Goal: Task Accomplishment & Management: Complete application form

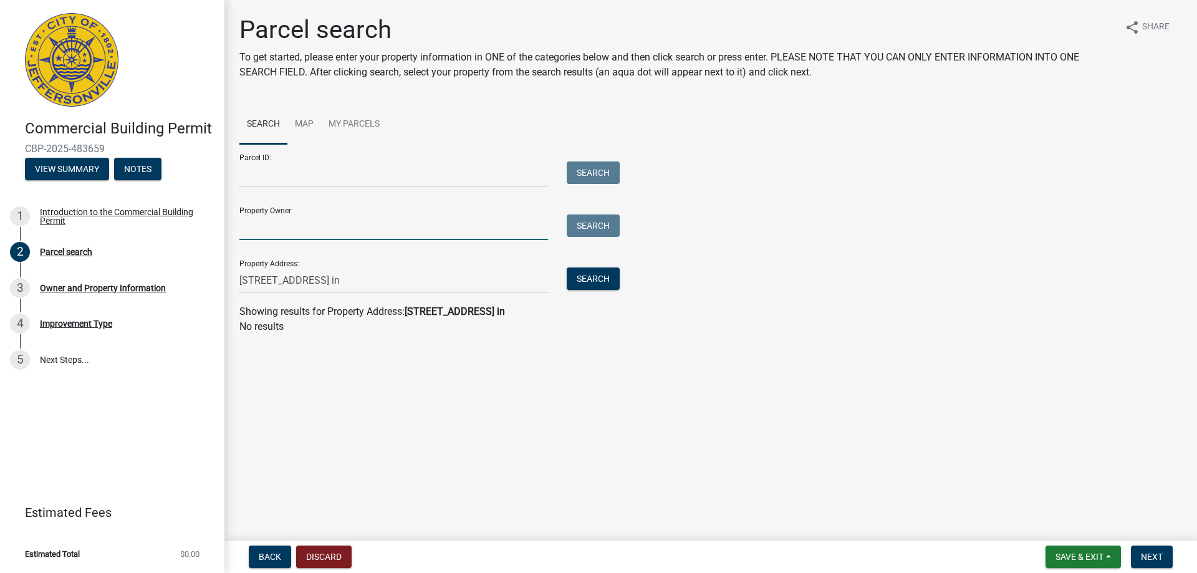
click at [320, 231] on input "Property Owner:" at bounding box center [393, 227] width 309 height 26
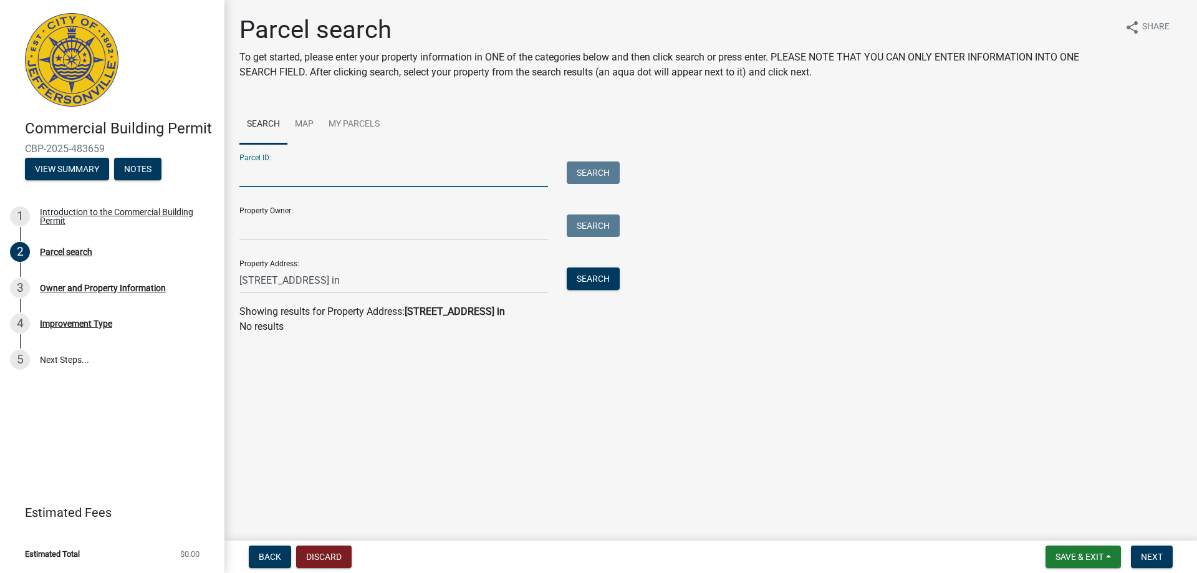
click at [317, 180] on input "Parcel ID:" at bounding box center [393, 174] width 309 height 26
click at [108, 289] on div "Owner and Property Information" at bounding box center [103, 288] width 126 height 9
click at [65, 285] on div "Owner and Property Information" at bounding box center [103, 288] width 126 height 9
click at [1148, 552] on span "Next" at bounding box center [1152, 557] width 22 height 10
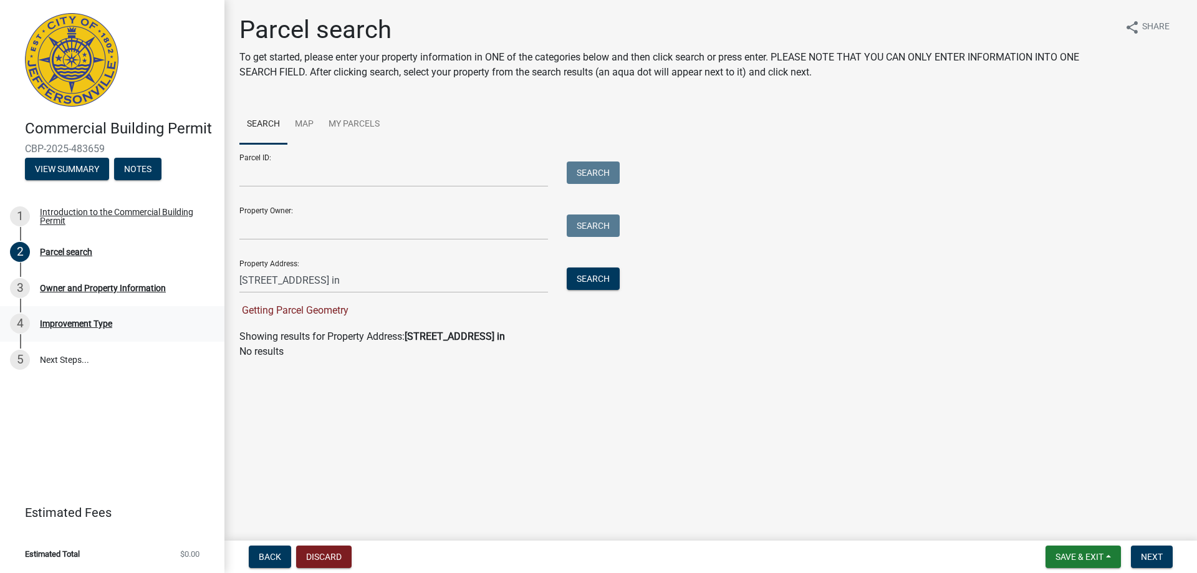
click at [79, 315] on div "4 Improvement Type" at bounding box center [107, 324] width 194 height 20
click at [74, 286] on div "Owner and Property Information" at bounding box center [103, 288] width 126 height 9
click at [70, 254] on div "Parcel search" at bounding box center [66, 251] width 52 height 9
click at [93, 289] on div "Owner and Property Information" at bounding box center [103, 288] width 126 height 9
click at [89, 332] on div "4 Improvement Type" at bounding box center [107, 324] width 194 height 20
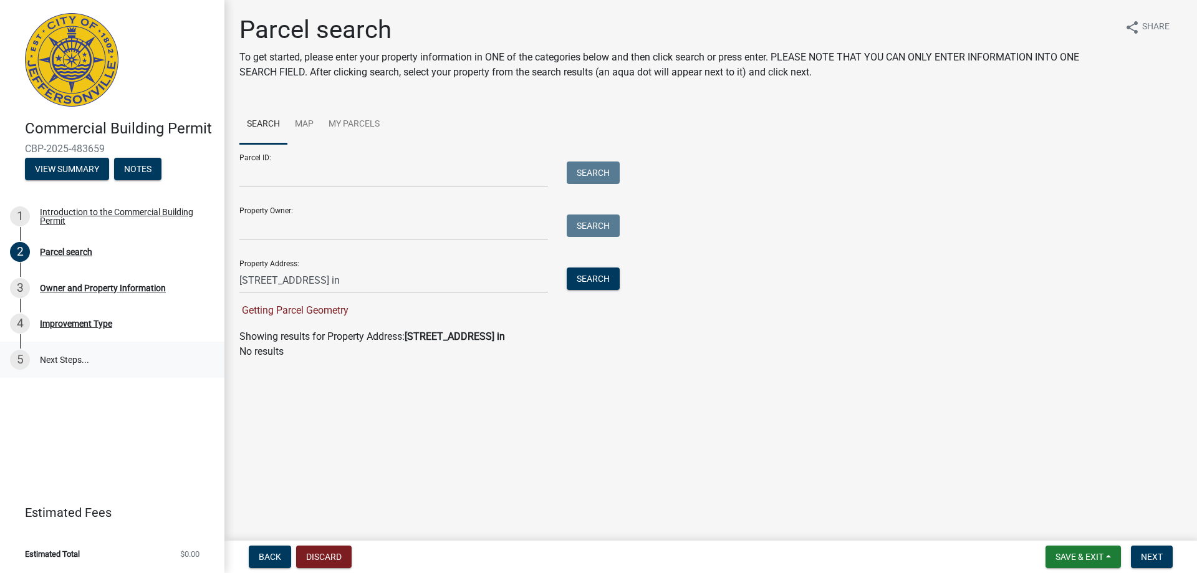
click at [72, 359] on link "5 Next Steps..." at bounding box center [112, 360] width 224 height 36
click at [81, 249] on div "Parcel search" at bounding box center [66, 251] width 52 height 9
click at [284, 232] on input "Property Owner:" at bounding box center [393, 227] width 309 height 26
click at [288, 183] on input "Parcel ID:" at bounding box center [393, 174] width 309 height 26
click at [357, 120] on link "My Parcels" at bounding box center [354, 125] width 66 height 40
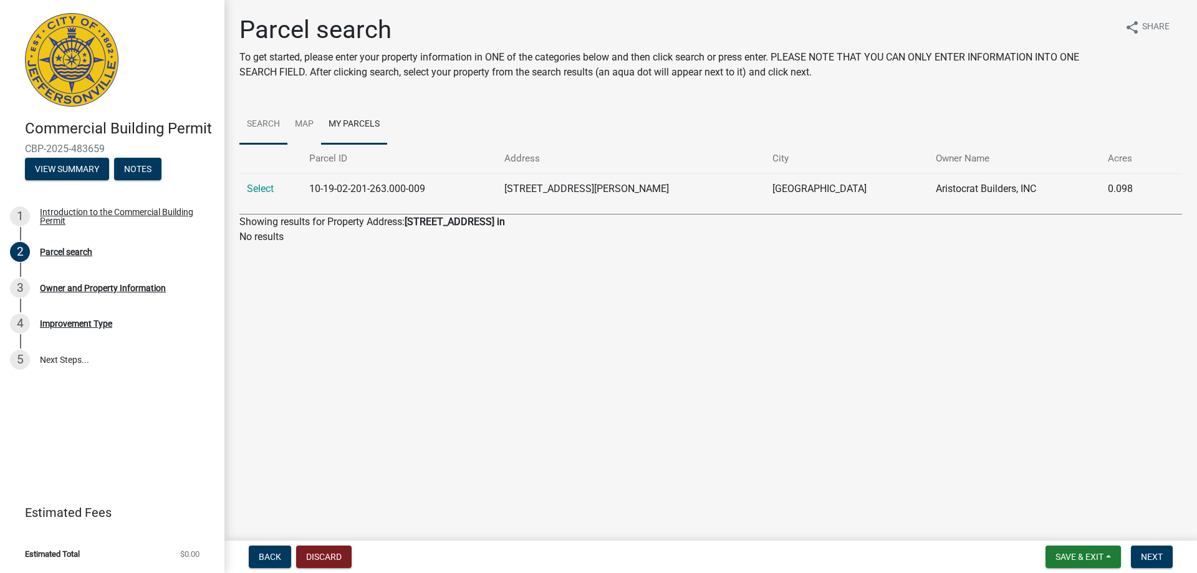
click at [284, 124] on link "Search" at bounding box center [263, 125] width 48 height 40
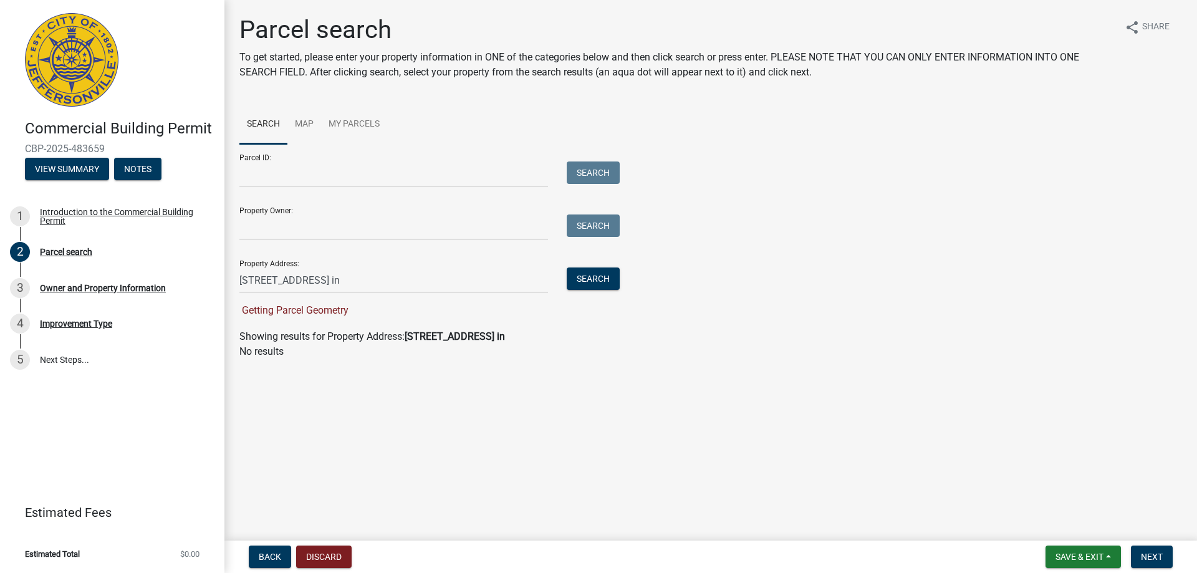
click at [861, 168] on div "Parcel ID: Search Property Owner: Search Property Address: [STREET_ADDRESS] in …" at bounding box center [710, 231] width 942 height 174
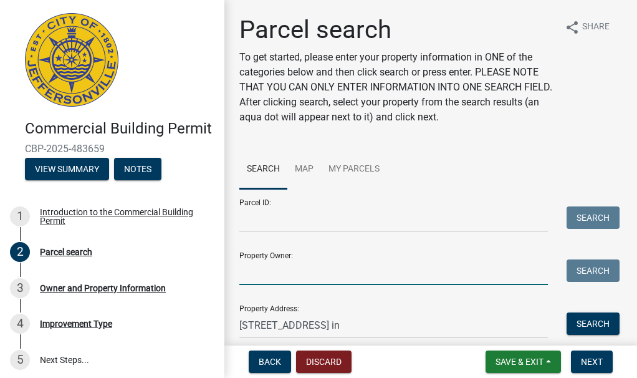
click at [274, 281] on input "Property Owner:" at bounding box center [393, 272] width 309 height 26
type input "T"
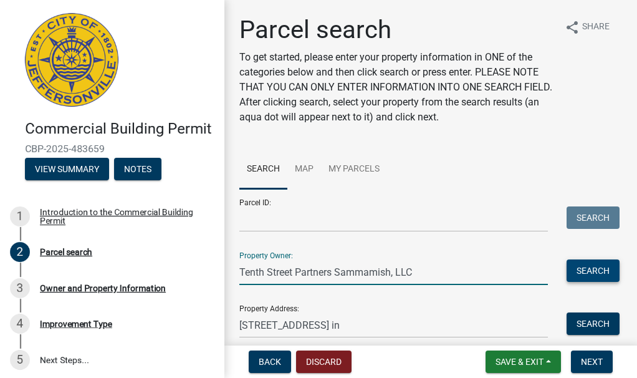
type input "Tenth Street Partners Sammamish, LLC"
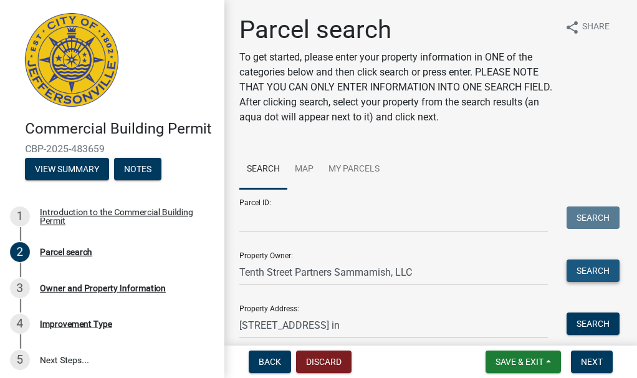
click at [584, 274] on button "Search" at bounding box center [593, 270] width 53 height 22
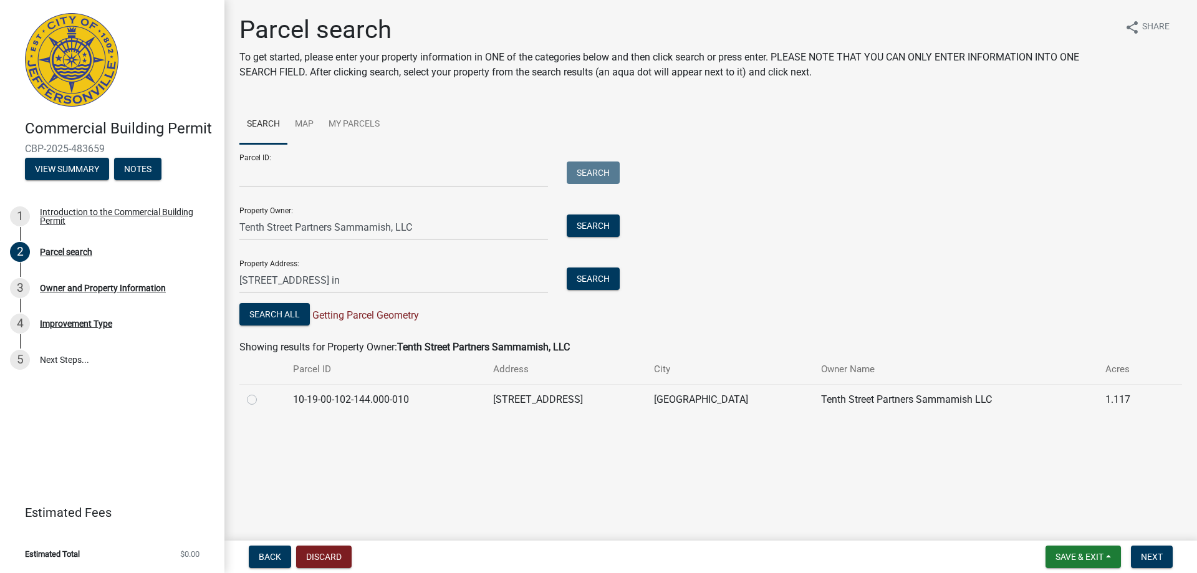
click at [262, 392] on label at bounding box center [262, 392] width 0 height 0
click at [262, 400] on input "radio" at bounding box center [266, 396] width 8 height 8
radio input "true"
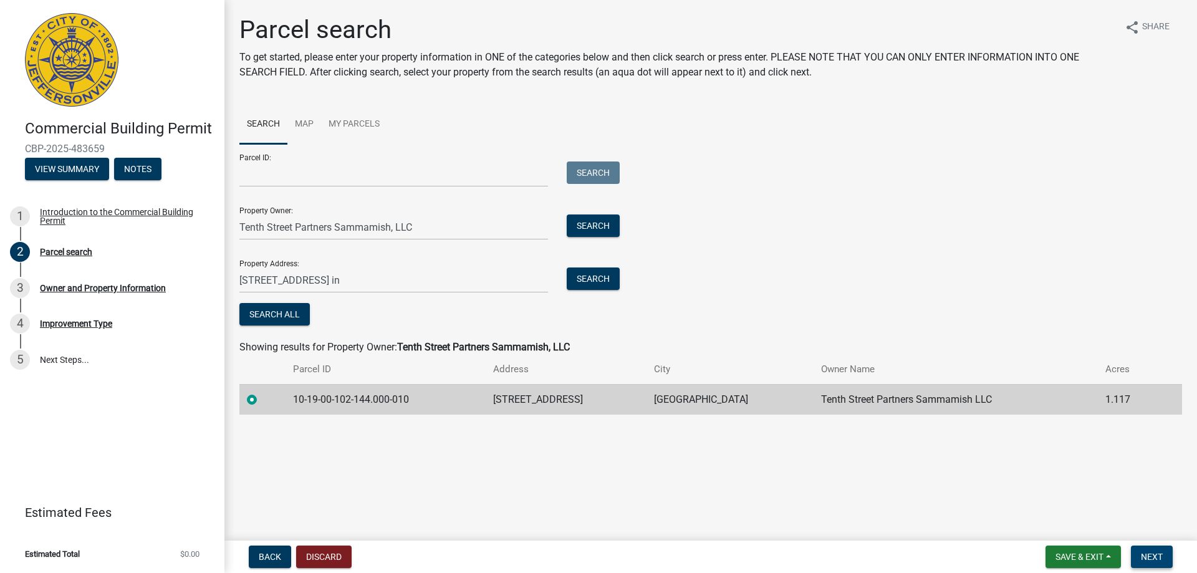
click at [1147, 557] on span "Next" at bounding box center [1152, 557] width 22 height 10
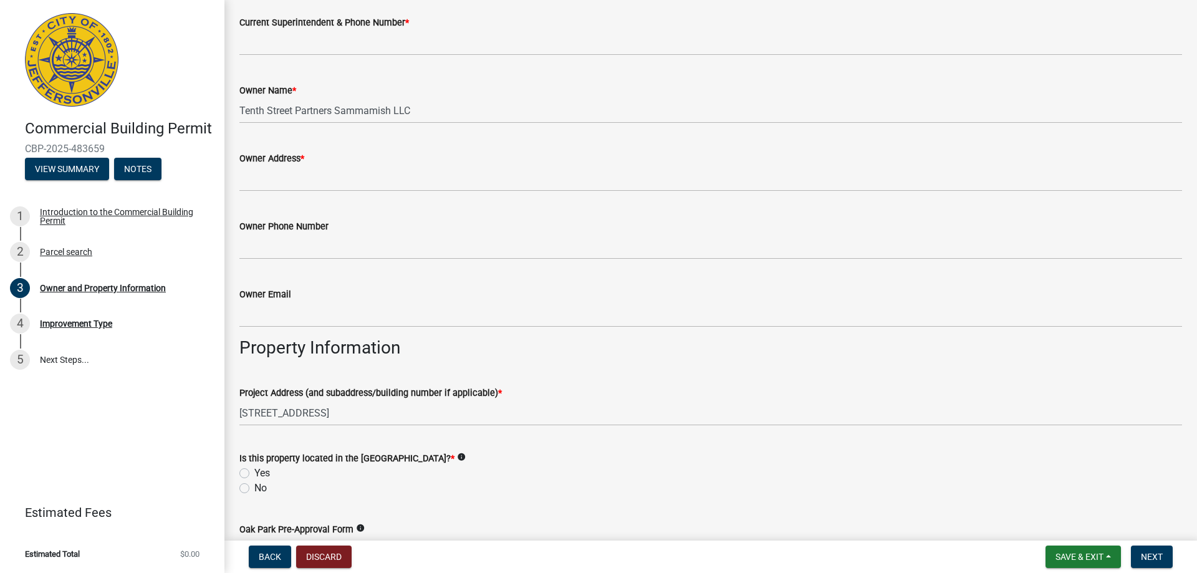
scroll to position [374, 0]
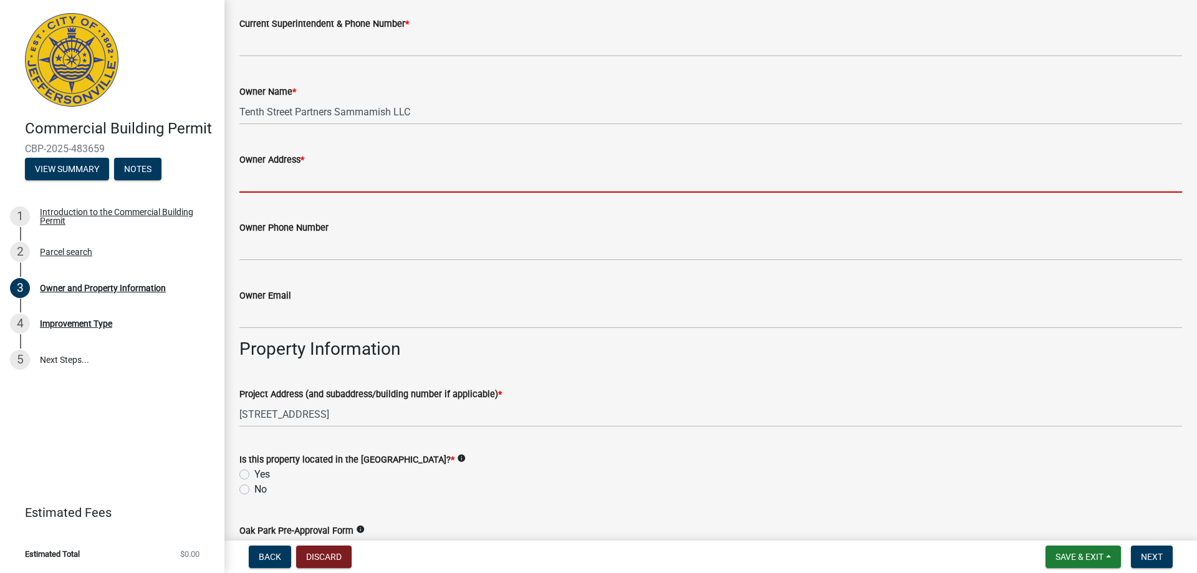
click at [330, 185] on input "Owner Address *" at bounding box center [710, 180] width 942 height 26
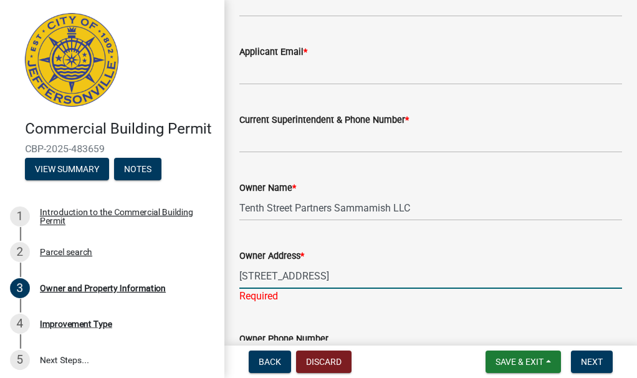
scroll to position [279, 0]
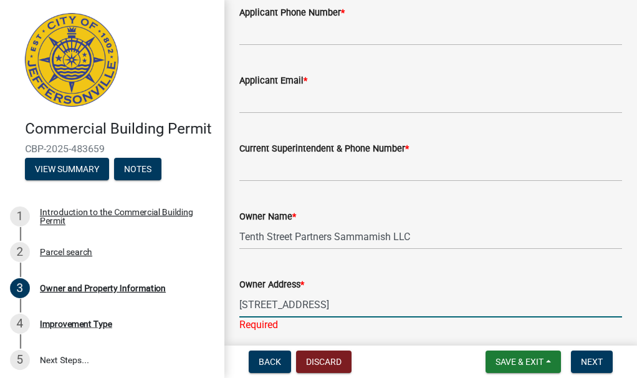
type input "[STREET_ADDRESS]"
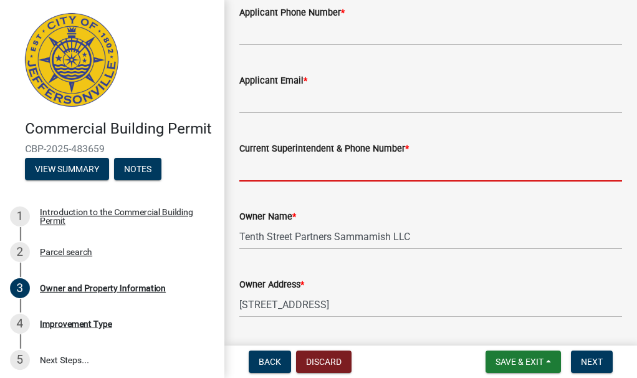
click at [339, 172] on input "Current Superintendent & Phone Number *" at bounding box center [430, 169] width 383 height 26
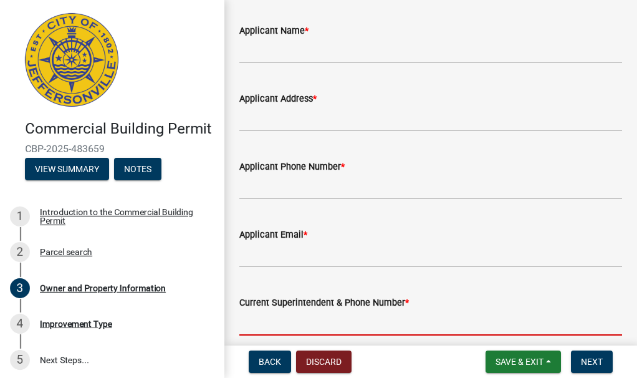
scroll to position [92, 0]
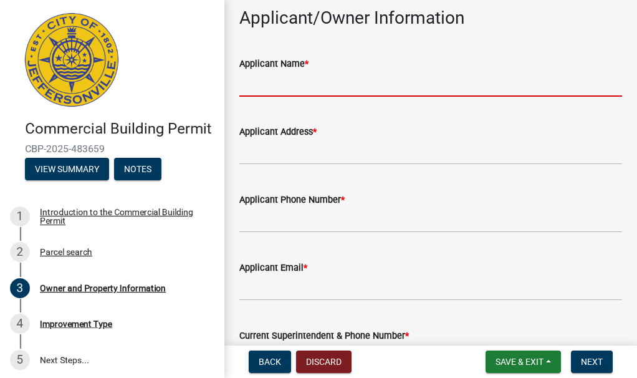
click at [330, 91] on input "Applicant Name *" at bounding box center [430, 84] width 383 height 26
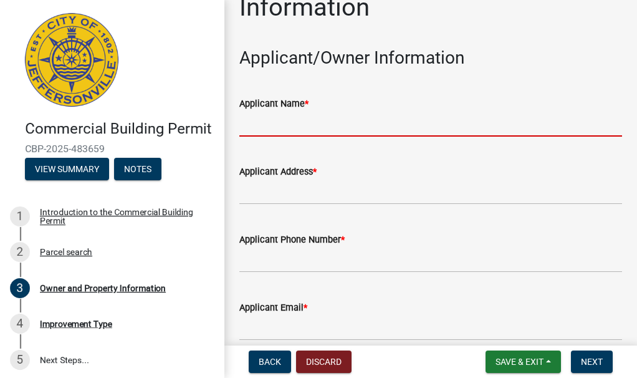
scroll to position [125, 0]
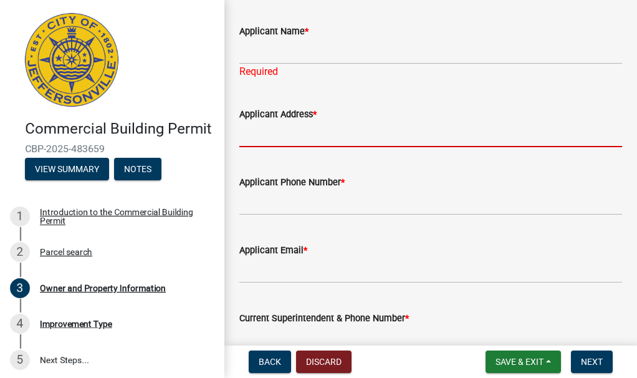
click at [324, 119] on form "Applicant Address *" at bounding box center [430, 127] width 383 height 41
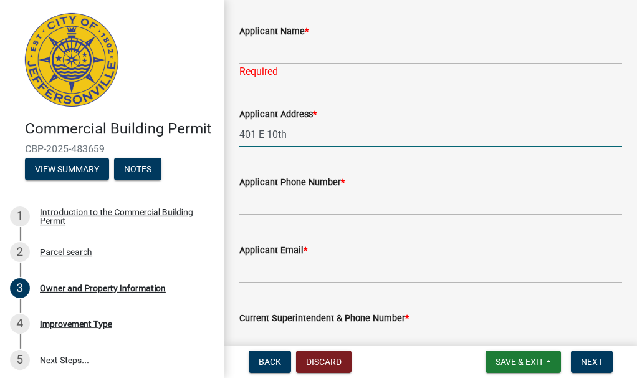
type input "401 E 10th"
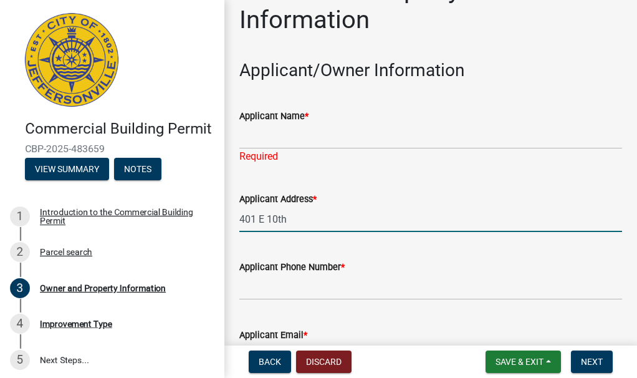
scroll to position [62, 0]
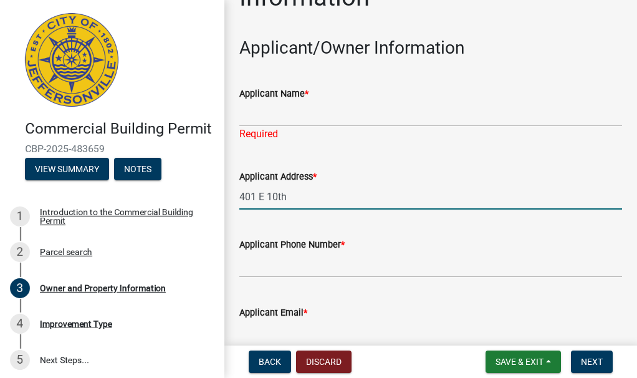
drag, startPoint x: 273, startPoint y: 196, endPoint x: 215, endPoint y: 201, distance: 58.2
click at [215, 201] on div "Commercial Building Permit CBP-2025-483659 View Summary Notes 1 Introduction to…" at bounding box center [318, 189] width 637 height 378
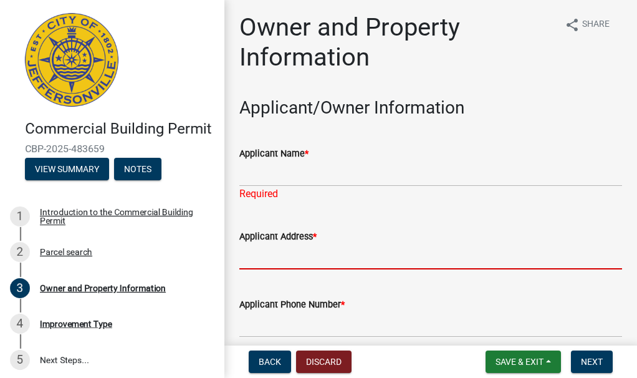
scroll to position [0, 0]
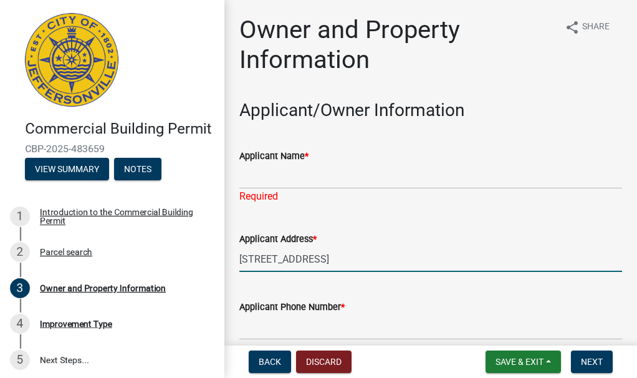
type input "[STREET_ADDRESS]"
click at [301, 185] on input "Applicant Name *" at bounding box center [430, 176] width 383 height 26
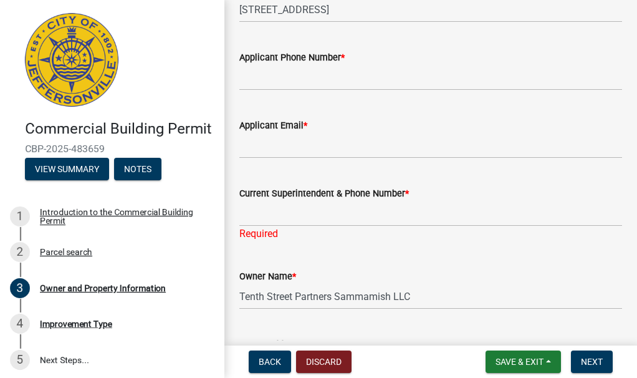
type input "Dollar General"
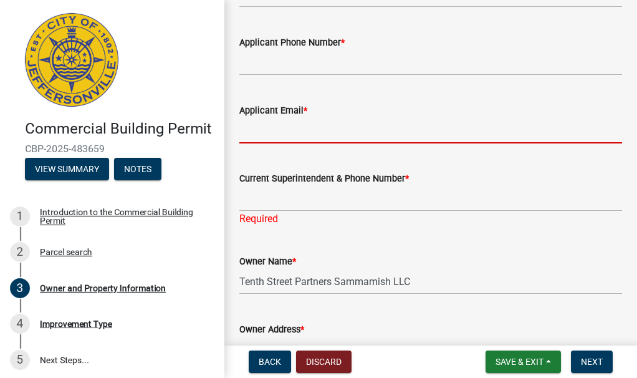
click at [309, 143] on input "Applicant Email *" at bounding box center [430, 131] width 383 height 26
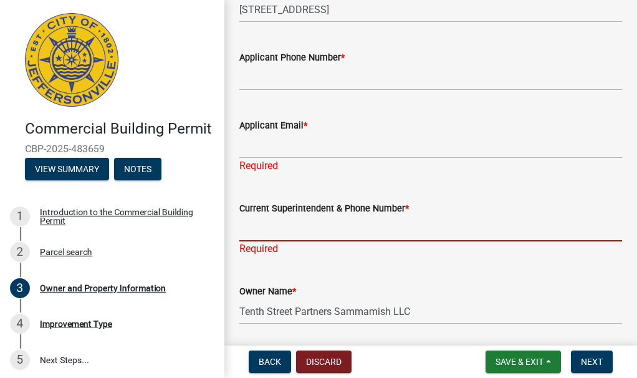
click at [305, 208] on form "Current Superintendent & Phone Number *" at bounding box center [430, 221] width 383 height 41
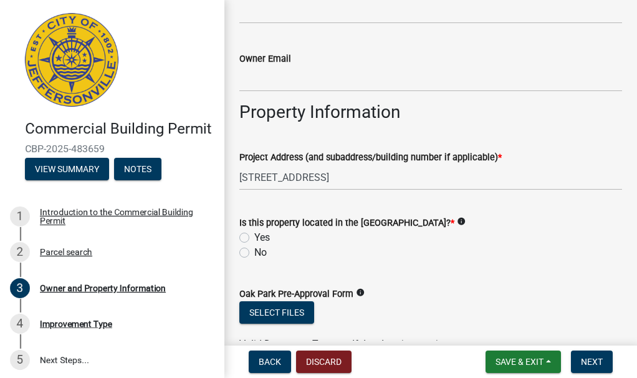
scroll to position [733, 0]
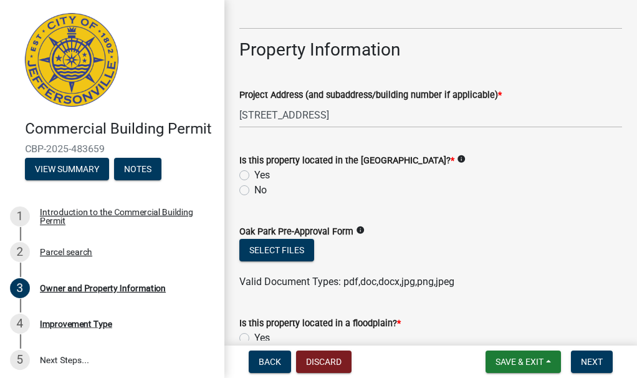
type input "[PERSON_NAME] [PHONE_NUMBER]"
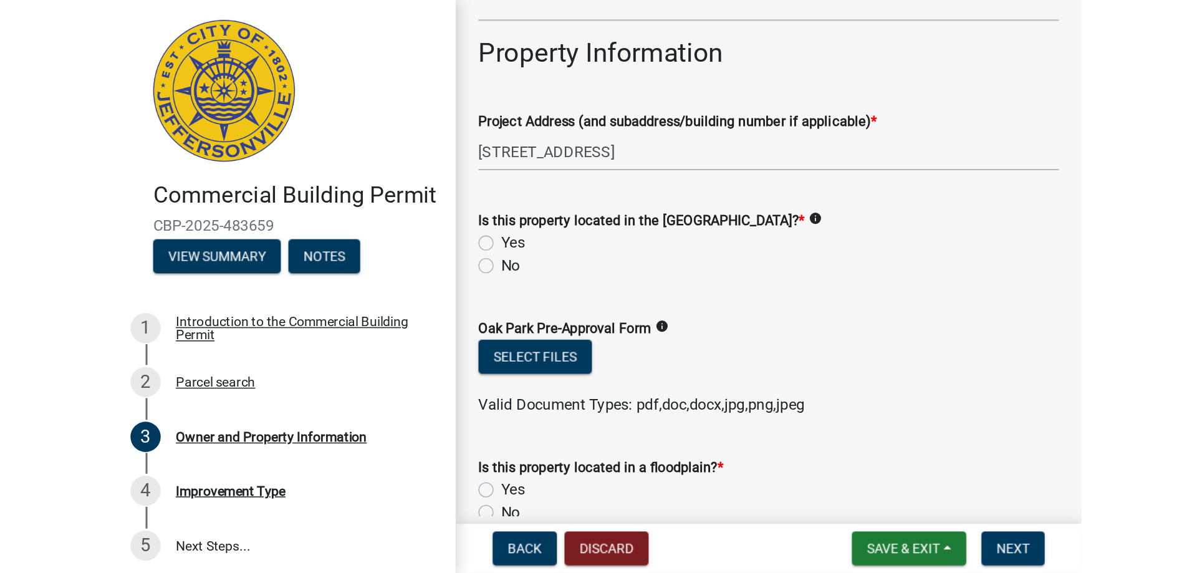
scroll to position [718, 0]
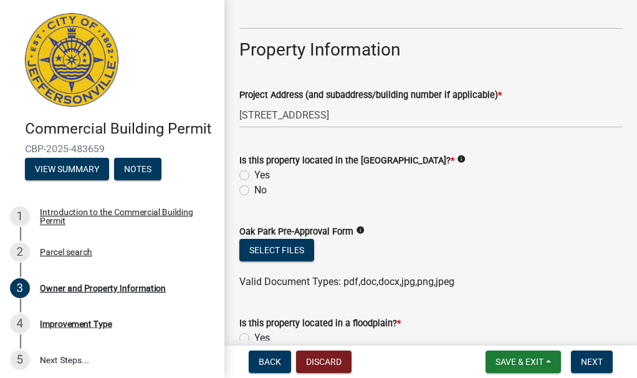
click at [466, 160] on icon "info" at bounding box center [461, 159] width 9 height 9
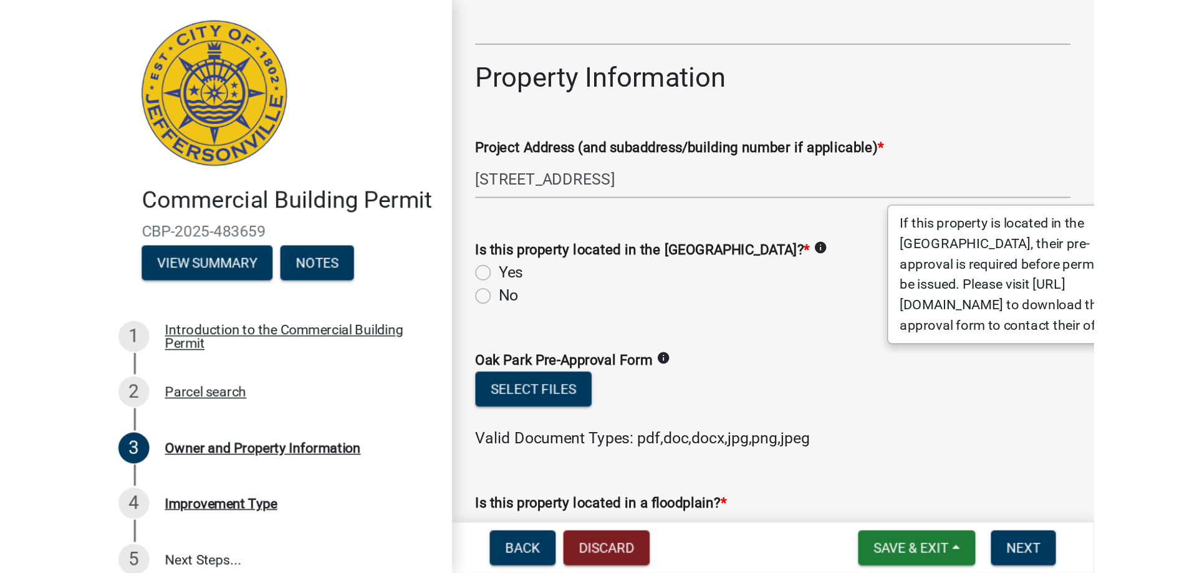
scroll to position [664, 0]
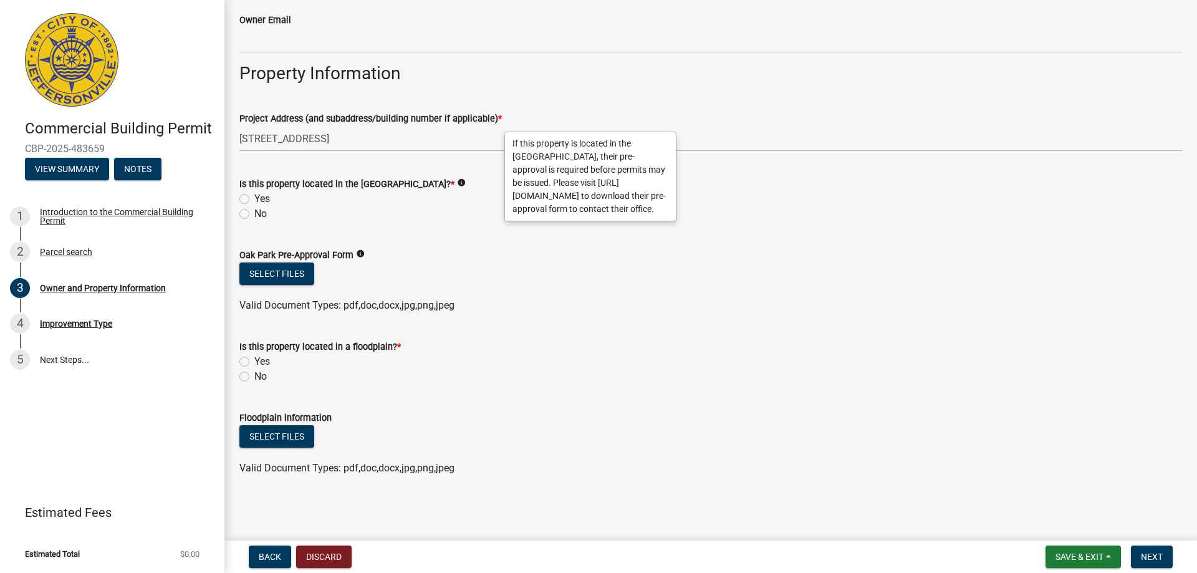
drag, startPoint x: 359, startPoint y: 184, endPoint x: 476, endPoint y: 188, distance: 117.3
click at [454, 188] on label "Is this property located in the [GEOGRAPHIC_DATA]? *" at bounding box center [346, 184] width 215 height 9
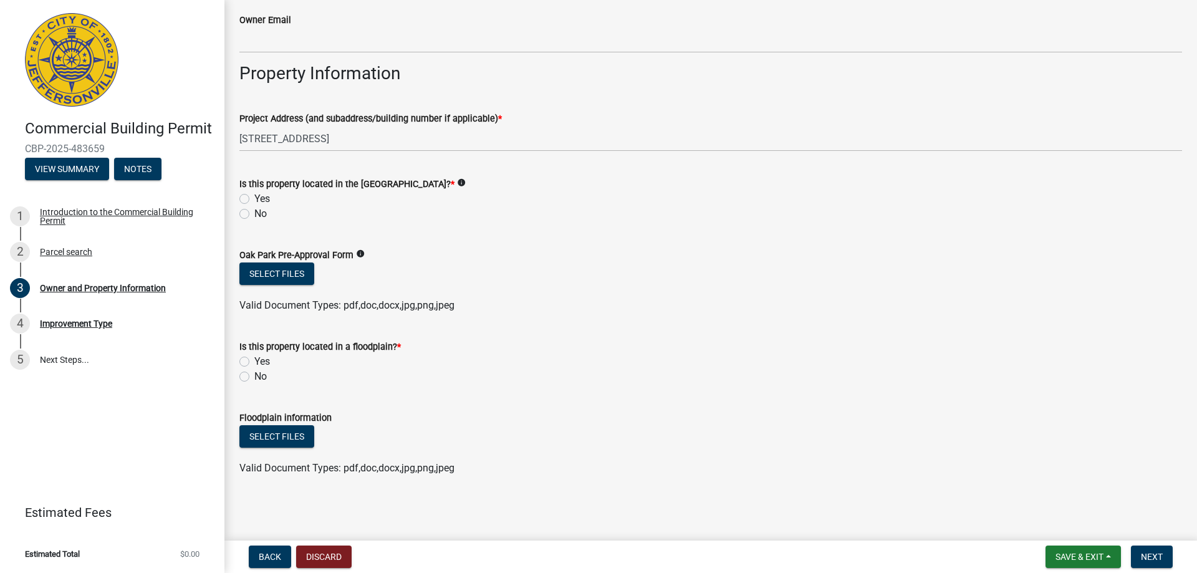
copy label "[GEOGRAPHIC_DATA]"
click at [254, 212] on label "No" at bounding box center [260, 213] width 12 height 15
click at [254, 212] on input "No" at bounding box center [258, 210] width 8 height 8
radio input "true"
click at [418, 201] on div "Yes" at bounding box center [710, 198] width 942 height 15
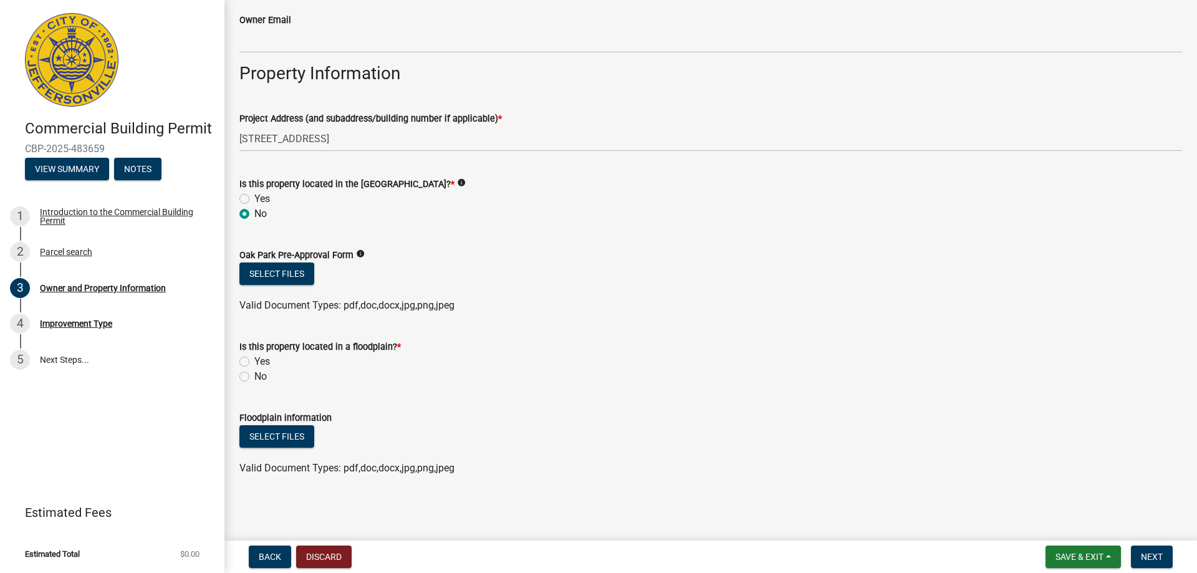
click at [254, 375] on label "No" at bounding box center [260, 376] width 12 height 15
click at [254, 375] on input "No" at bounding box center [258, 373] width 8 height 8
radio input "true"
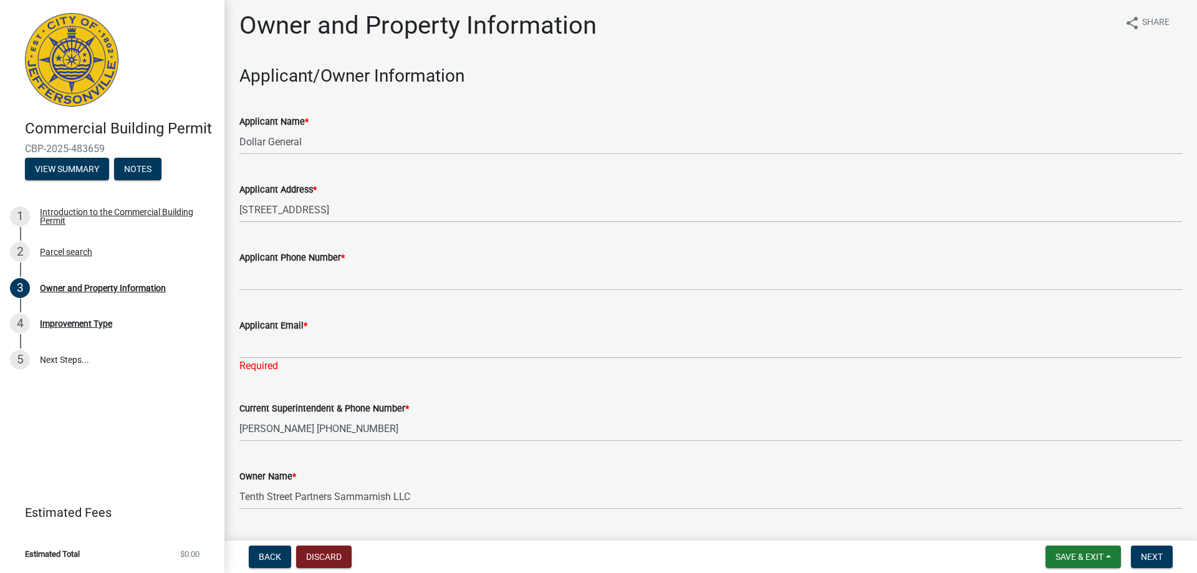
scroll to position [0, 0]
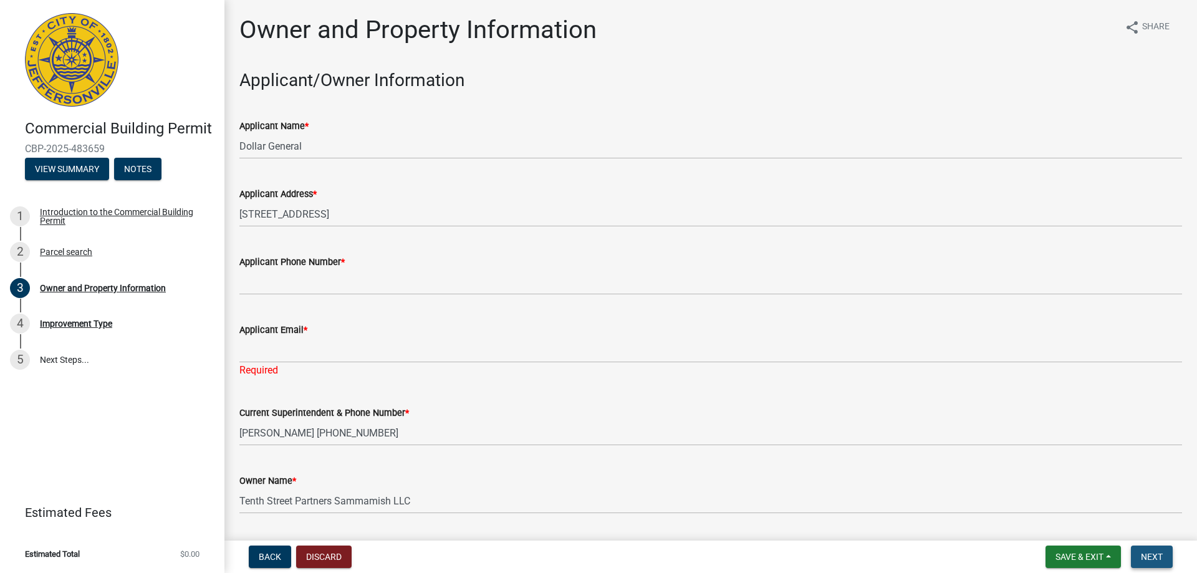
click at [1154, 555] on span "Next" at bounding box center [1152, 557] width 22 height 10
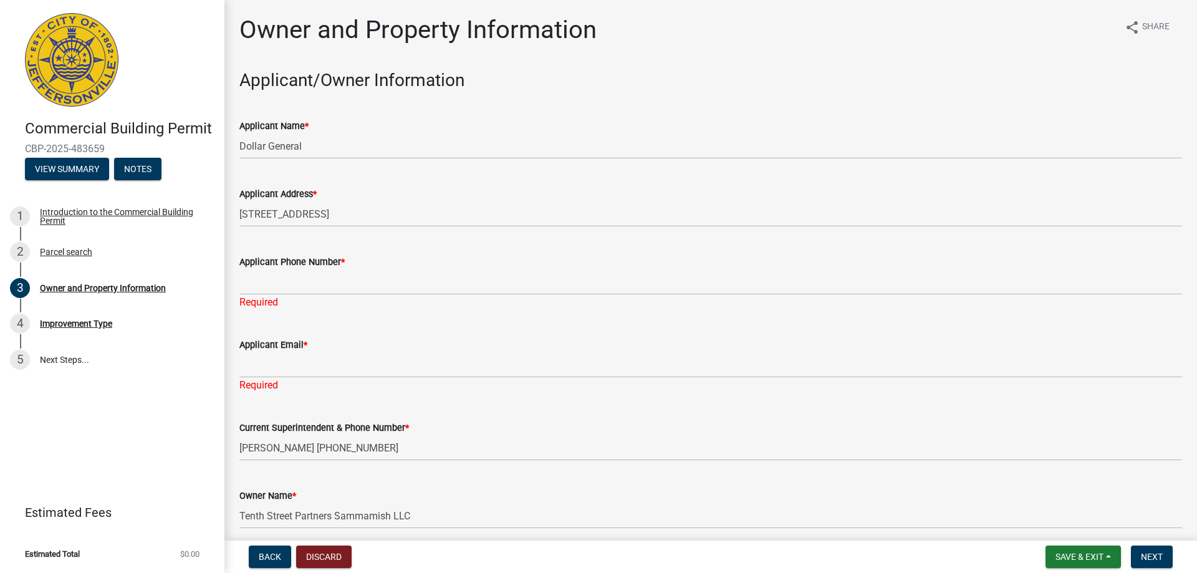
click at [370, 264] on div "Applicant Phone Number *" at bounding box center [710, 261] width 942 height 15
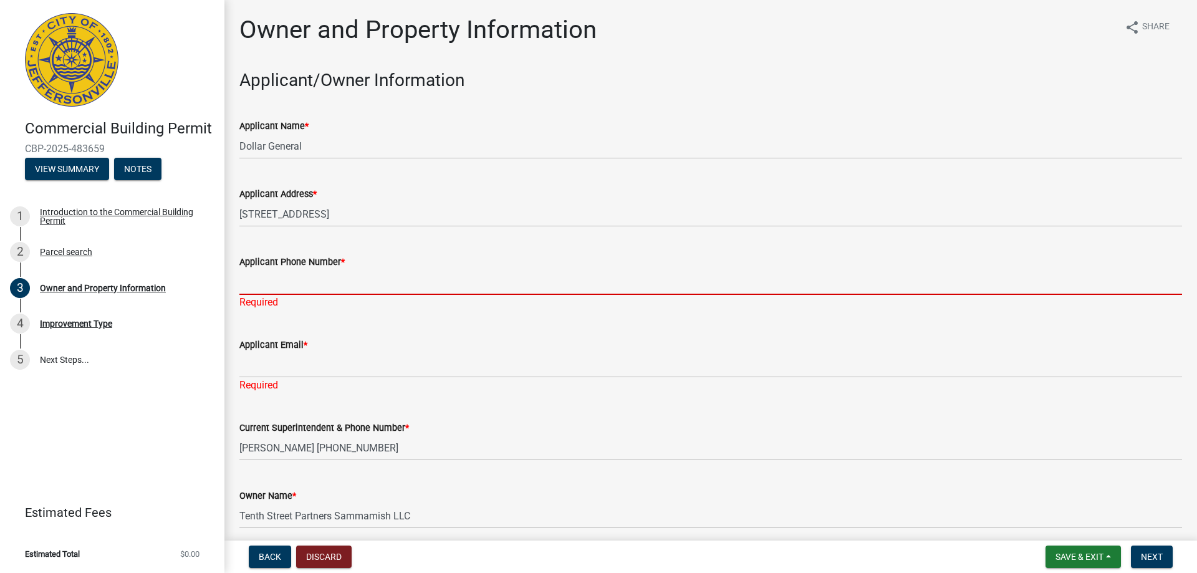
click at [370, 280] on input "Applicant Phone Number *" at bounding box center [710, 282] width 942 height 26
paste input "[PHONE_NUMBER]"
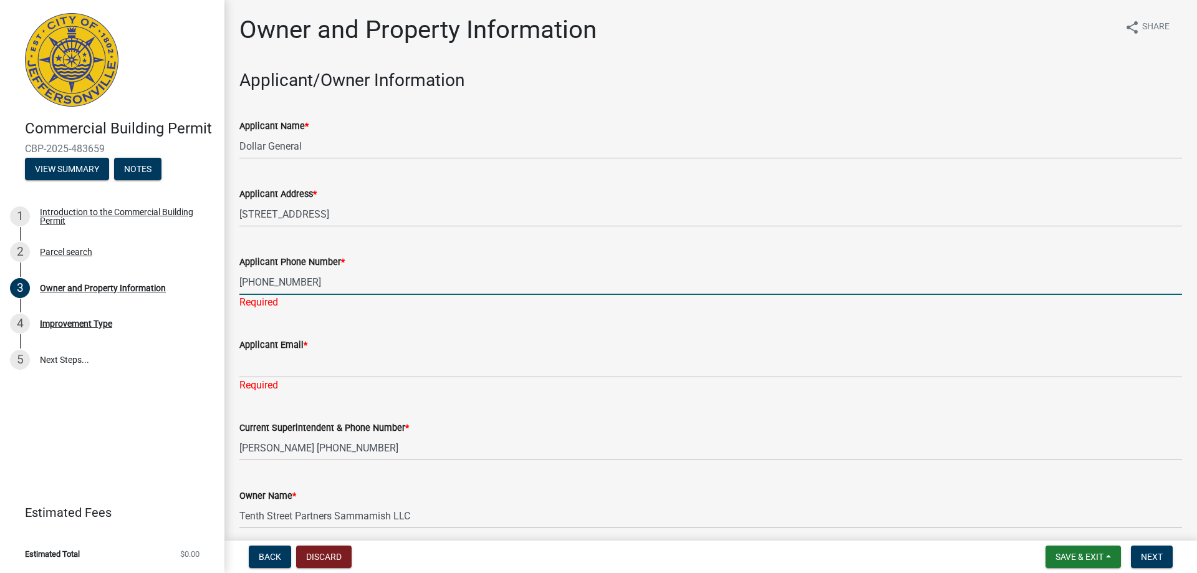
type input "[PHONE_NUMBER]"
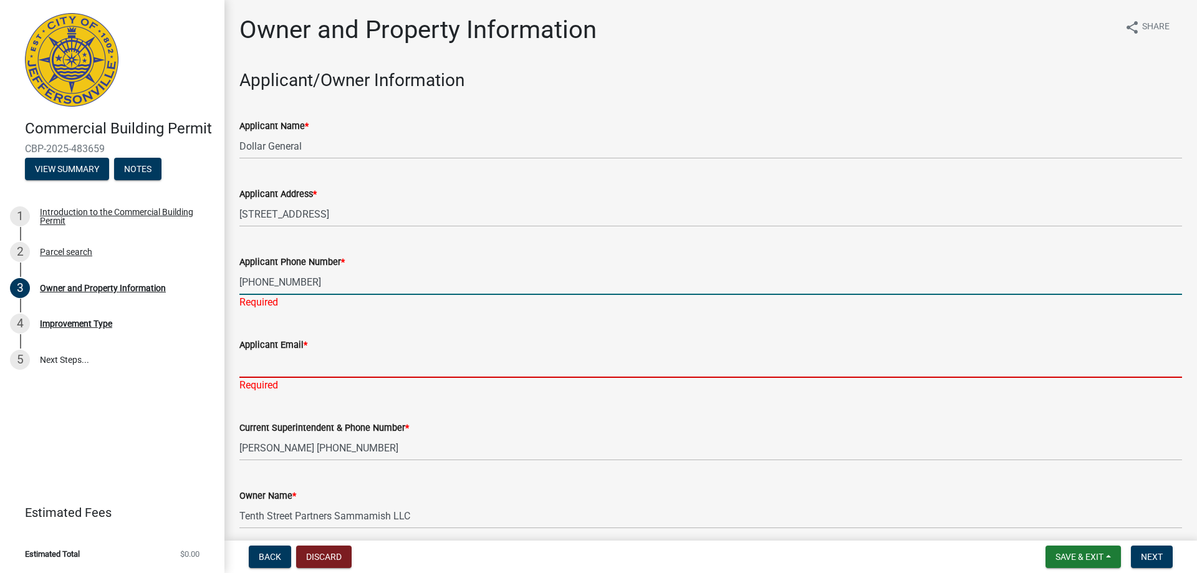
click at [272, 360] on input "Applicant Email *" at bounding box center [710, 365] width 942 height 26
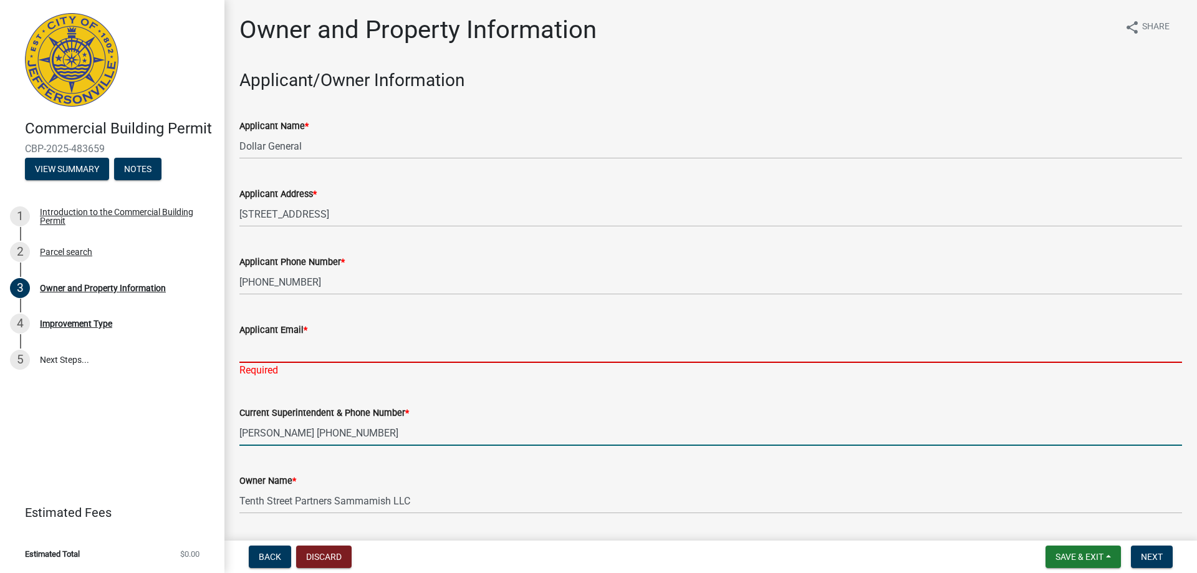
click at [259, 437] on input "[PERSON_NAME] [PHONE_NUMBER]" at bounding box center [710, 433] width 942 height 26
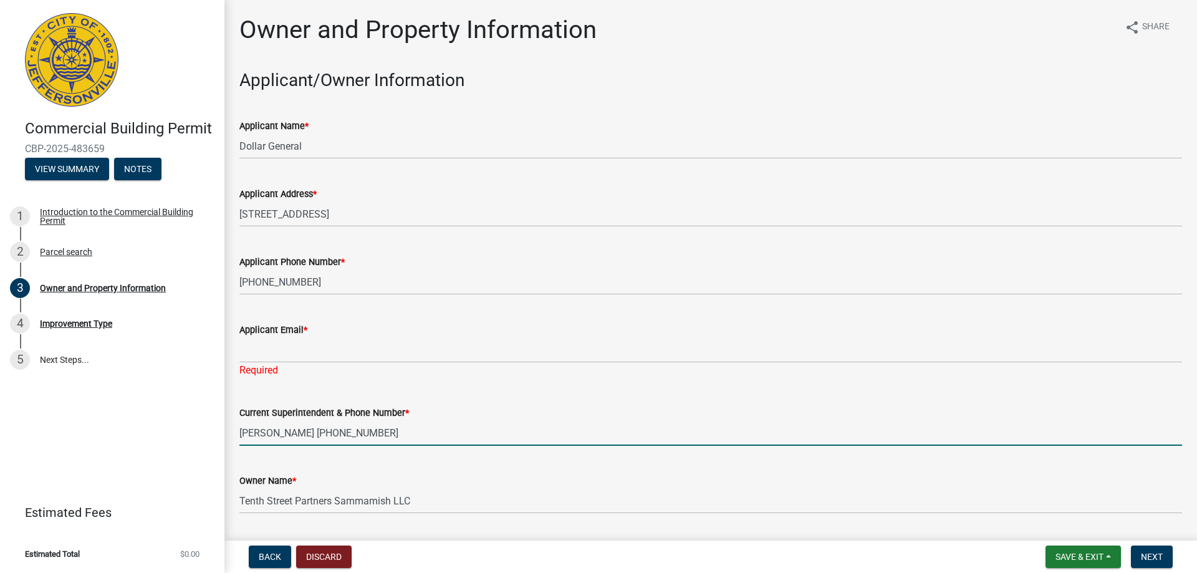
click at [437, 440] on input "[PERSON_NAME] [PHONE_NUMBER]" at bounding box center [710, 433] width 942 height 26
type input "[PERSON_NAME] [PHONE_NUMBER]"
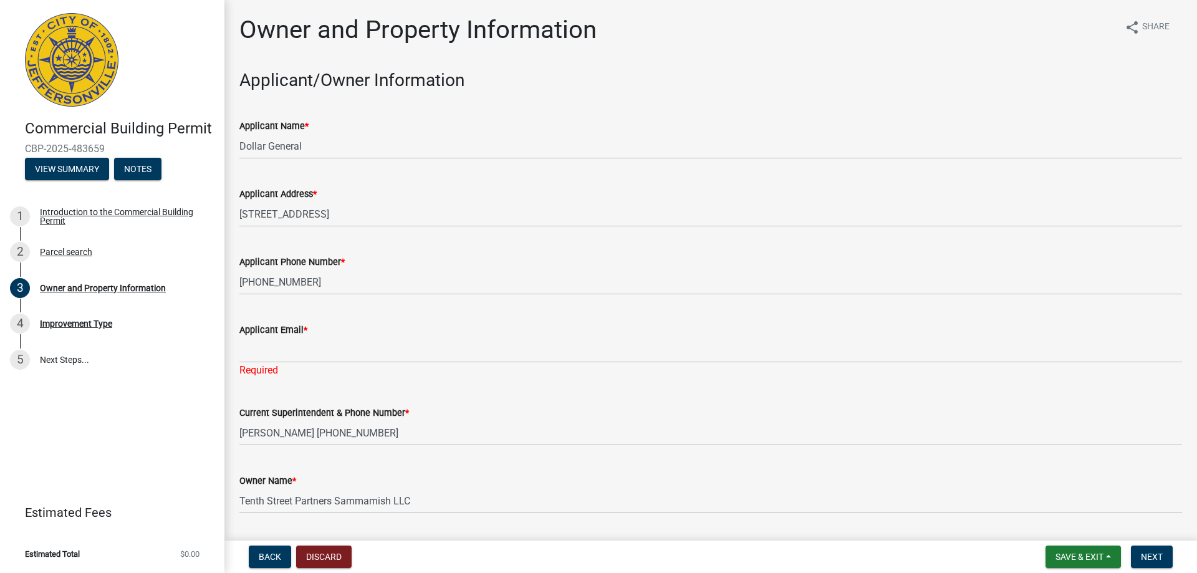
drag, startPoint x: 160, startPoint y: 493, endPoint x: 146, endPoint y: 532, distance: 41.6
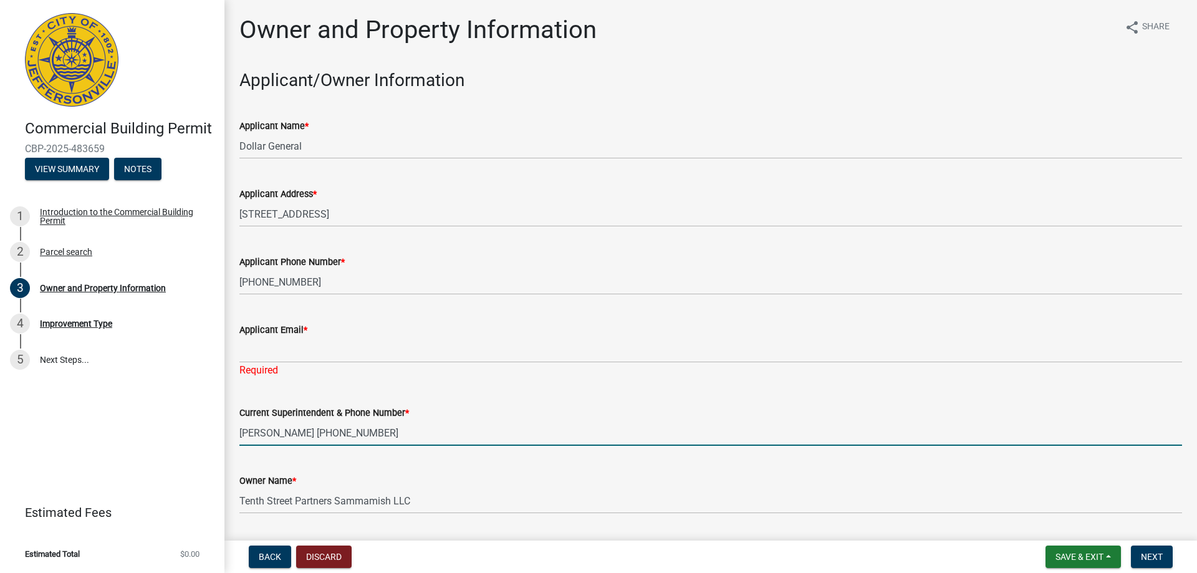
drag, startPoint x: 146, startPoint y: 532, endPoint x: 439, endPoint y: 436, distance: 309.1
click at [439, 436] on input "[PERSON_NAME] [PHONE_NUMBER]" at bounding box center [710, 433] width 942 height 26
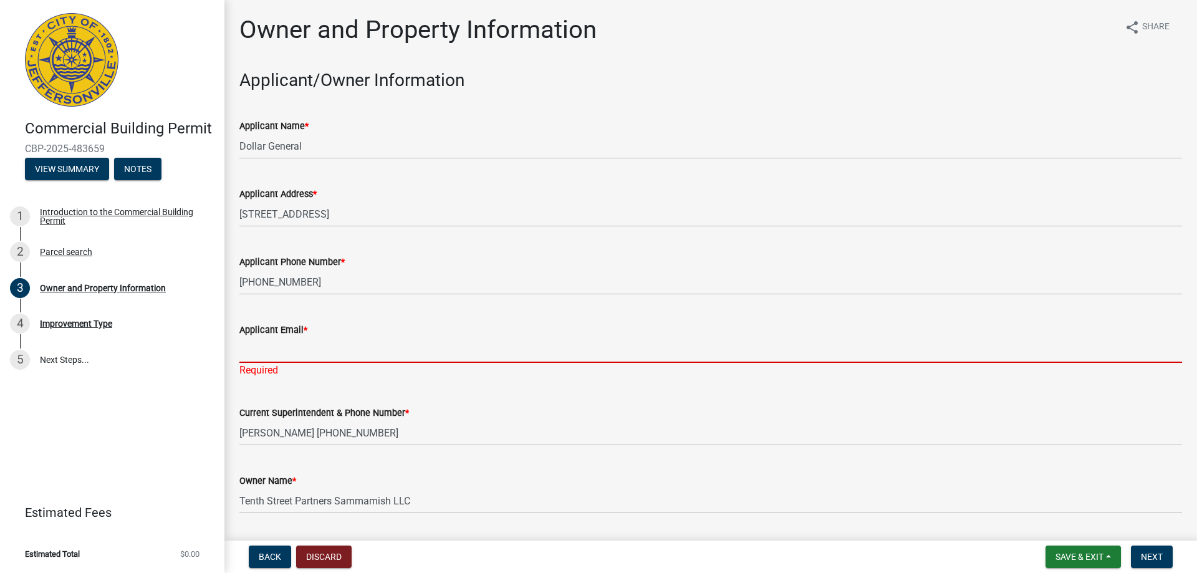
click at [450, 342] on input "Applicant Email *" at bounding box center [710, 350] width 942 height 26
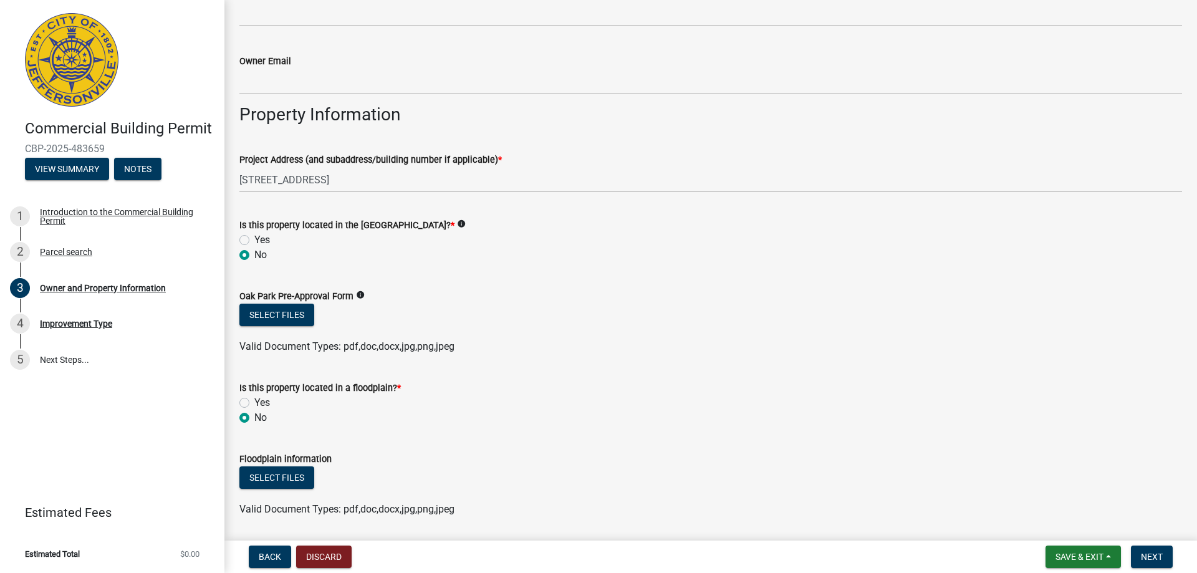
scroll to position [664, 0]
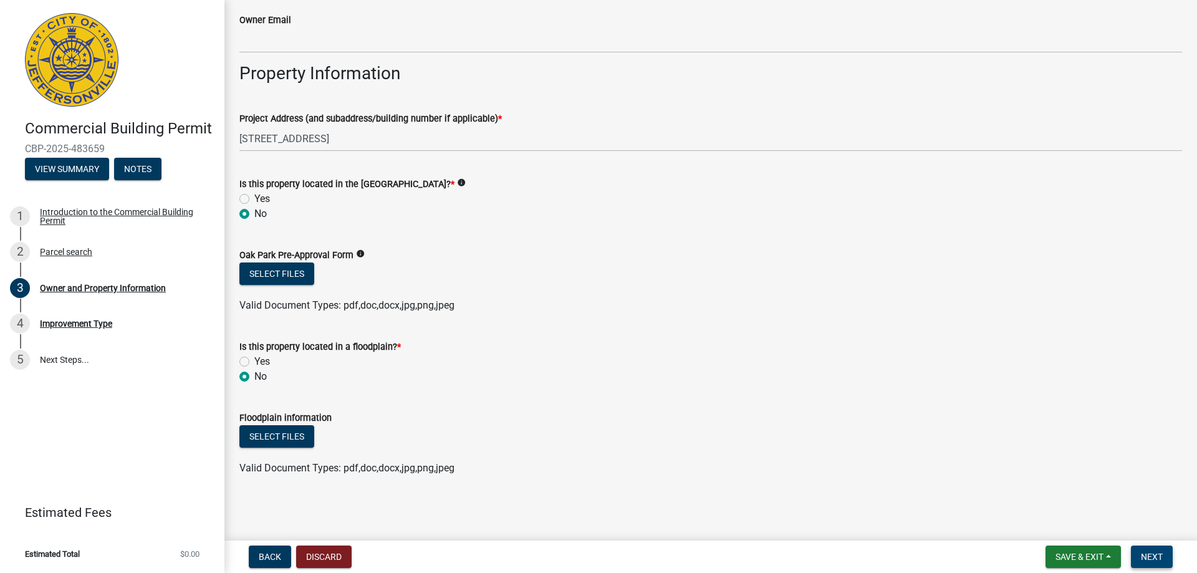
type input "[EMAIL_ADDRESS][DOMAIN_NAME]"
click at [1164, 552] on button "Next" at bounding box center [1152, 556] width 42 height 22
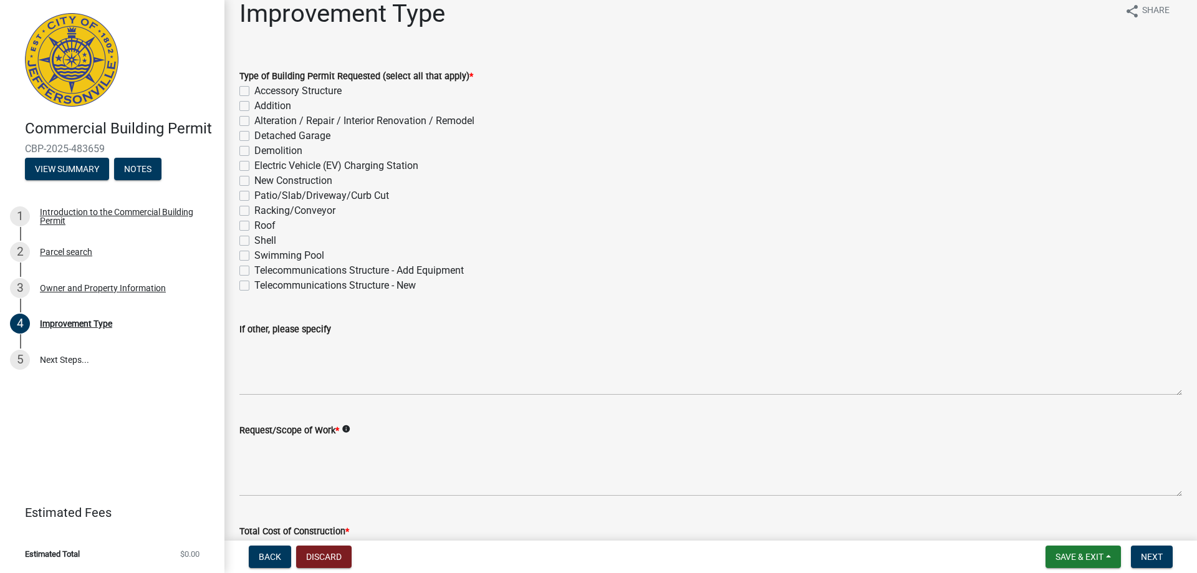
scroll to position [0, 0]
